Goal: Transaction & Acquisition: Download file/media

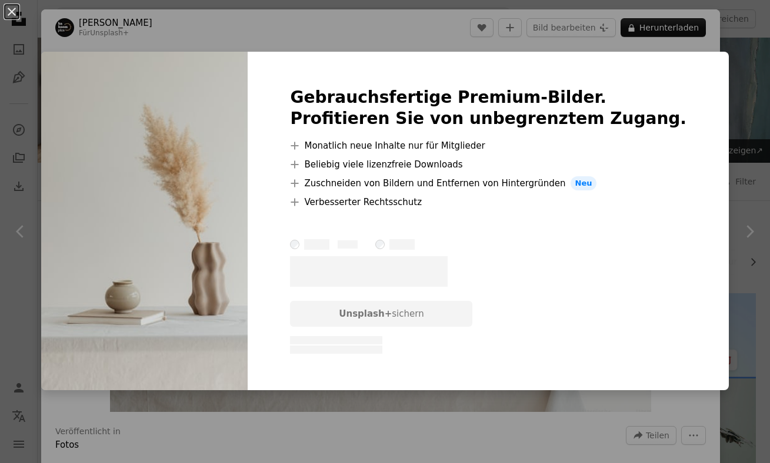
scroll to position [14641, 0]
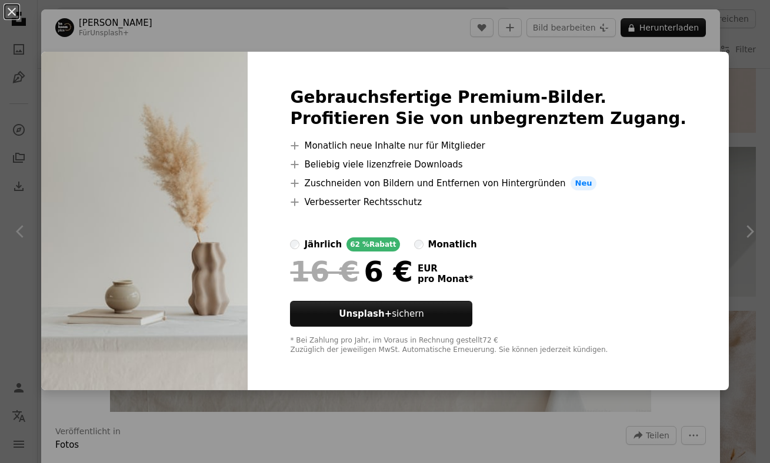
drag, startPoint x: 721, startPoint y: 98, endPoint x: 725, endPoint y: 93, distance: 7.1
click at [721, 98] on div "An X shape Gebrauchsfertige Premium-Bilder. Profitieren Sie von unbegrenztem Zu…" at bounding box center [385, 231] width 770 height 463
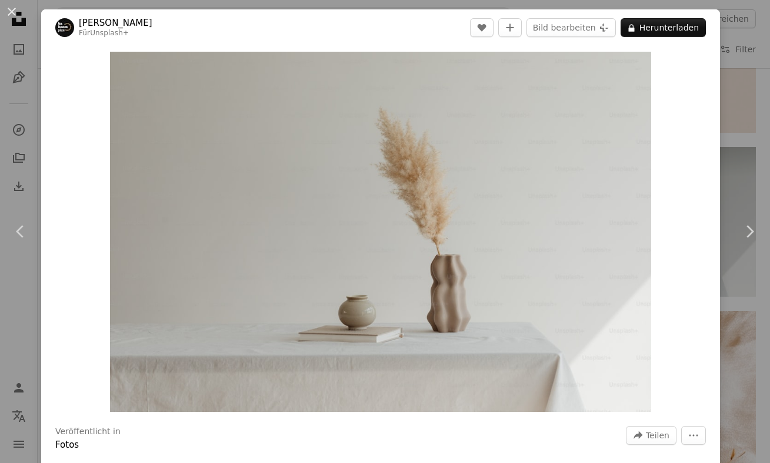
click at [739, 88] on div "An X shape Chevron left Chevron right [PERSON_NAME] Für Unsplash+ A heart A plu…" at bounding box center [385, 231] width 770 height 463
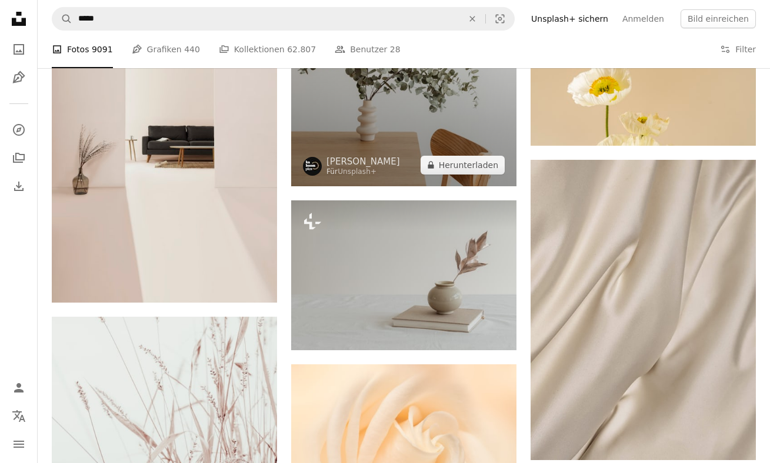
scroll to position [15238, 0]
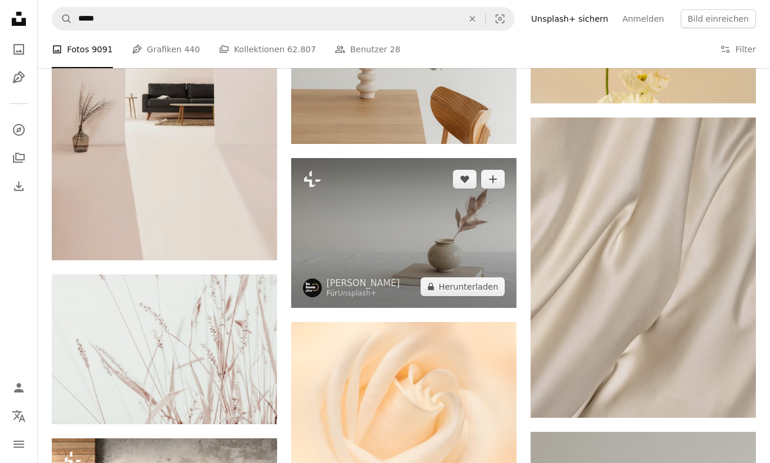
click at [367, 203] on img at bounding box center [403, 233] width 225 height 150
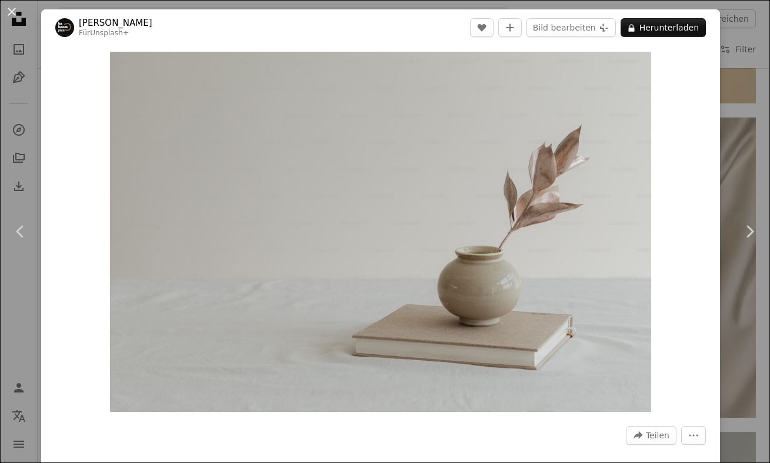
click at [729, 82] on div "An X shape Chevron left Chevron right [PERSON_NAME] Für Unsplash+ A heart A plu…" at bounding box center [385, 231] width 770 height 463
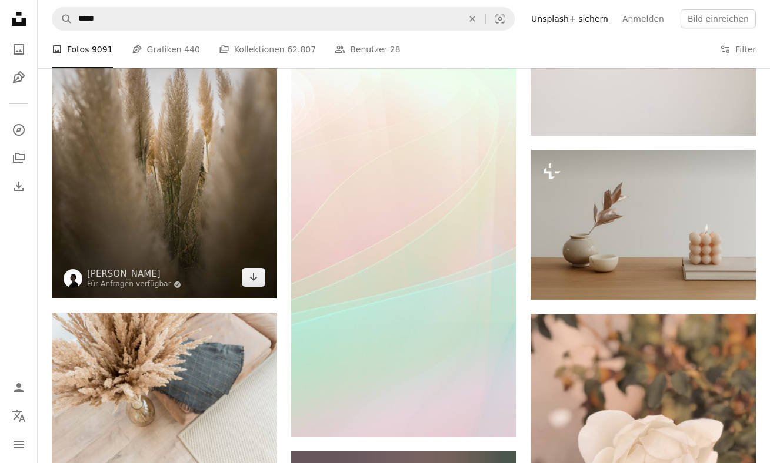
scroll to position [16251, 0]
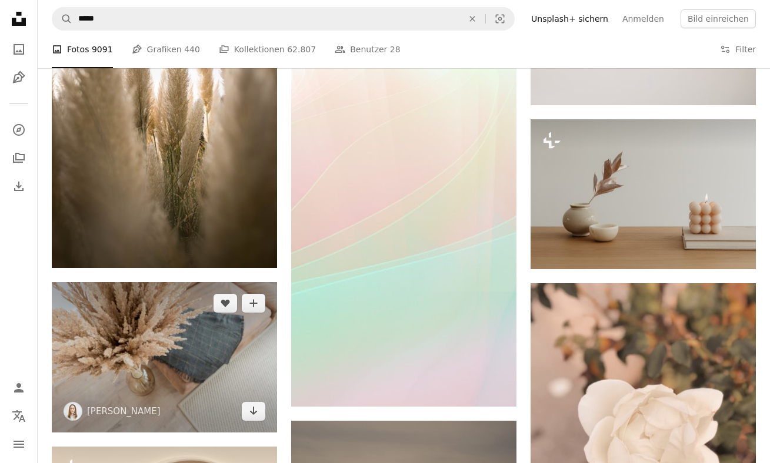
click at [215, 315] on img at bounding box center [164, 357] width 225 height 150
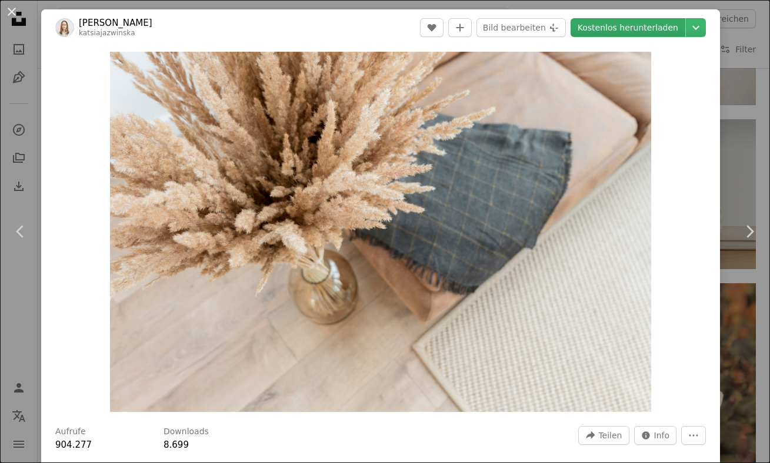
click at [639, 28] on link "Kostenlos herunterladen" at bounding box center [628, 27] width 115 height 19
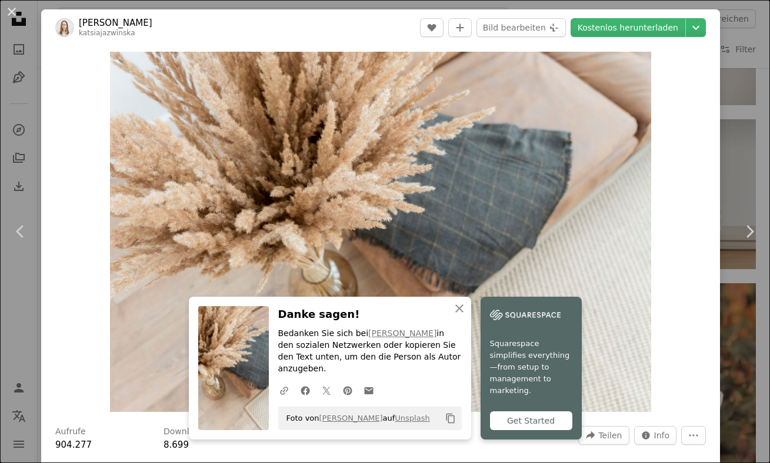
click at [743, 99] on div "An X shape Chevron left Chevron right [PERSON_NAME] katsiajazwinska A heart A p…" at bounding box center [385, 231] width 770 height 463
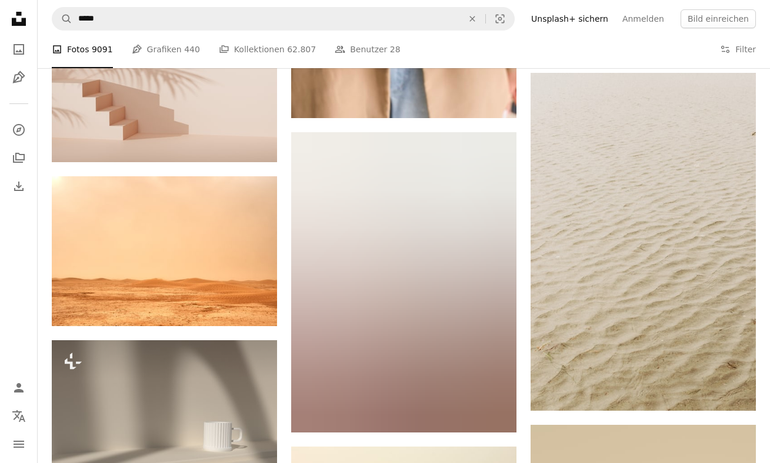
scroll to position [20525, 0]
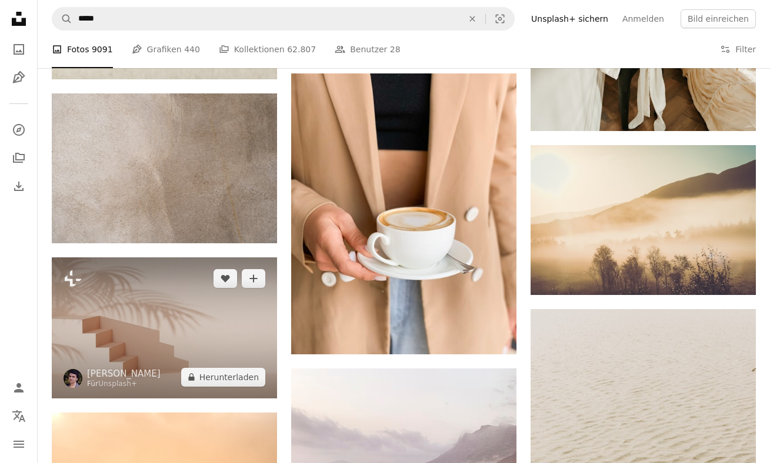
click at [223, 329] on img at bounding box center [164, 328] width 225 height 141
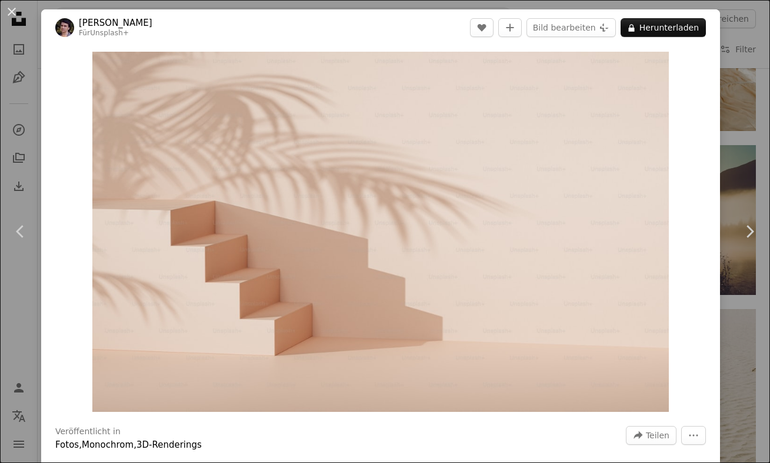
click at [755, 110] on div "An X shape Chevron left Chevron right Rodion Kutsaiev Für Unsplash+ A heart A p…" at bounding box center [385, 231] width 770 height 463
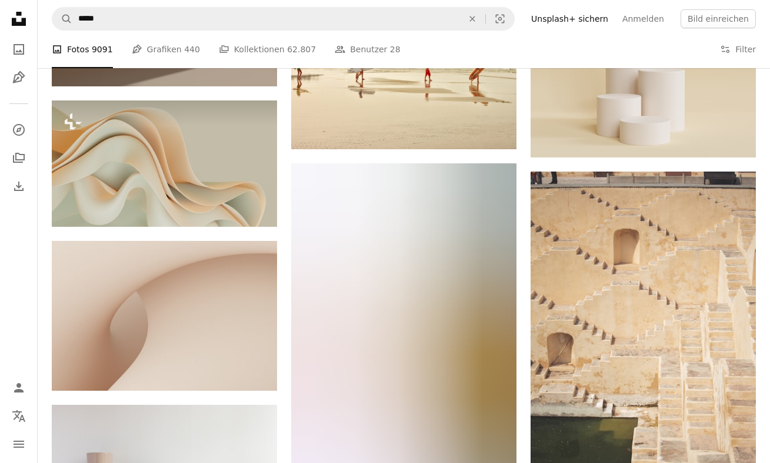
scroll to position [21300, 0]
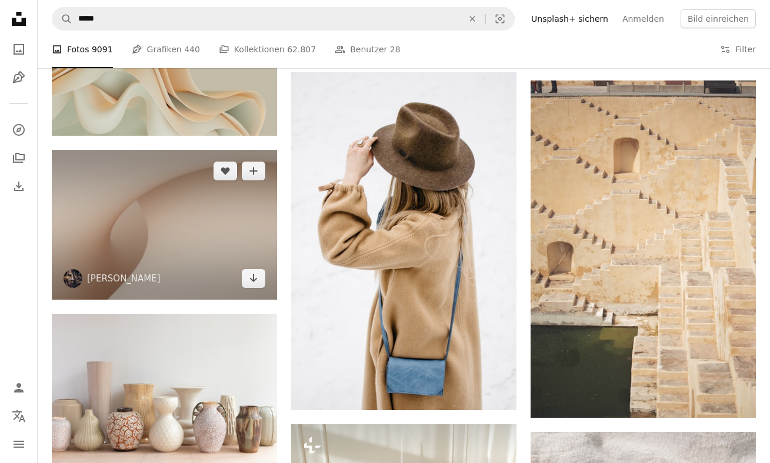
click at [237, 223] on img at bounding box center [164, 225] width 225 height 150
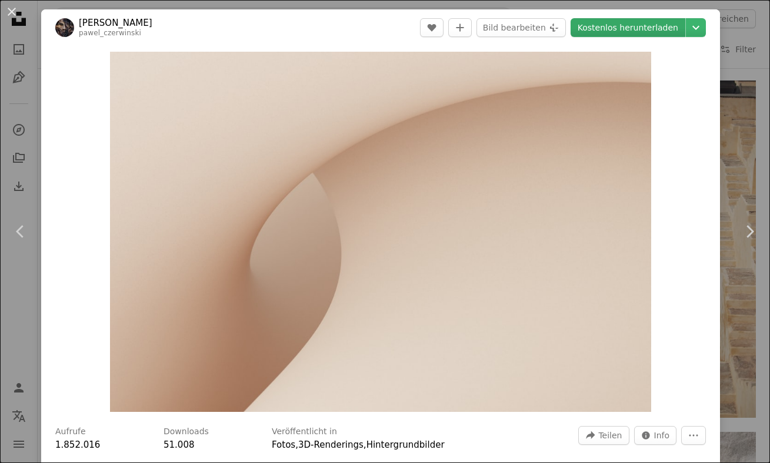
click at [651, 25] on link "Kostenlos herunterladen" at bounding box center [628, 27] width 115 height 19
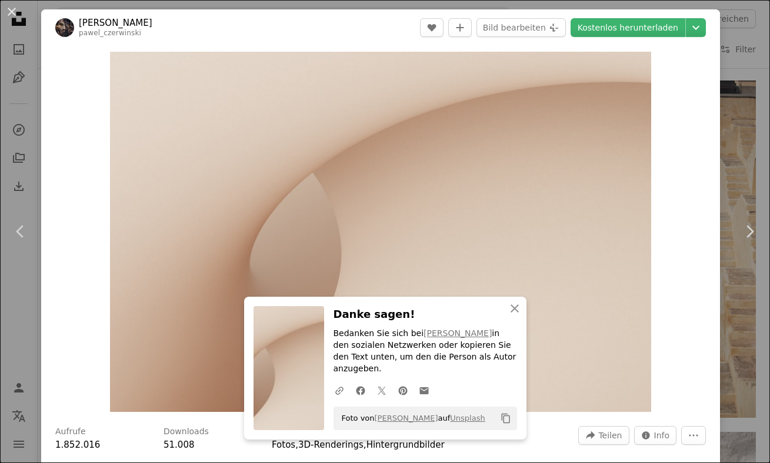
click at [725, 94] on div "An X shape Chevron left Chevron right [PERSON_NAME] pawel_czerwinski A heart A …" at bounding box center [385, 231] width 770 height 463
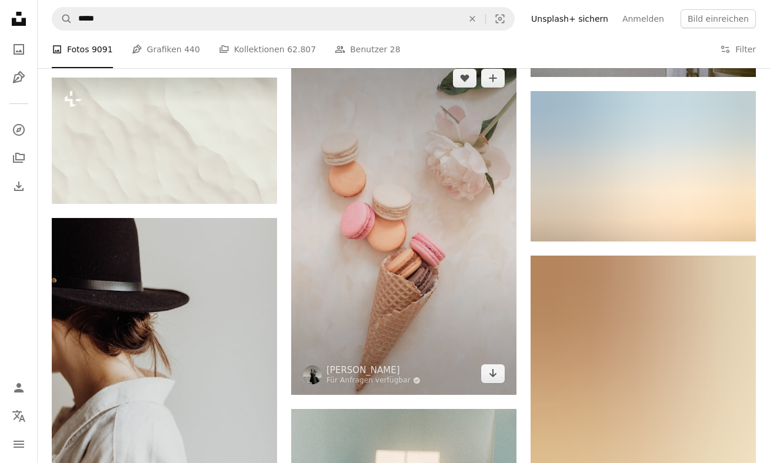
scroll to position [29718, 0]
